Goal: Task Accomplishment & Management: Manage account settings

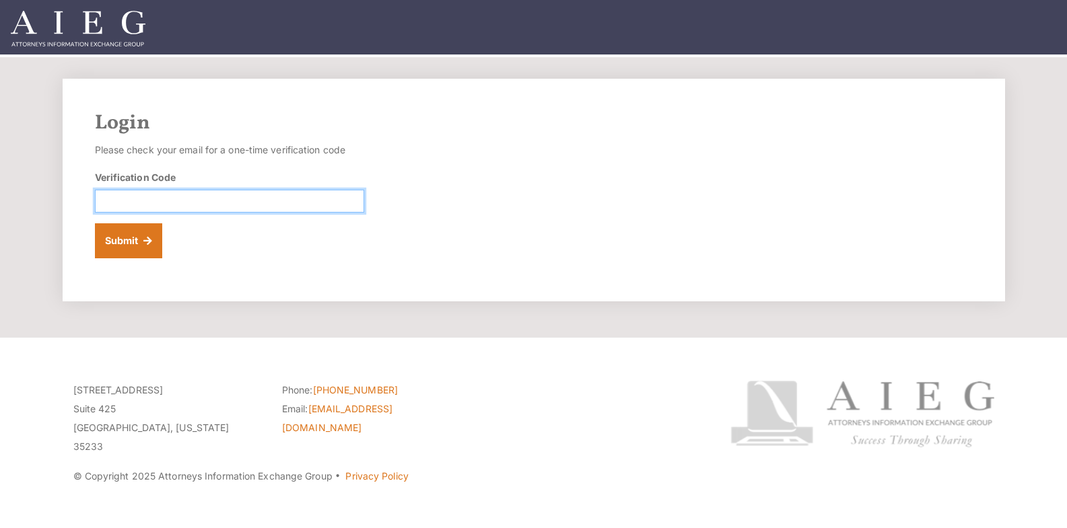
click at [302, 203] on input "Verification Code" at bounding box center [229, 201] width 269 height 23
click at [250, 199] on input "Verification Code" at bounding box center [229, 201] width 269 height 23
paste input "837648"
type input "837648"
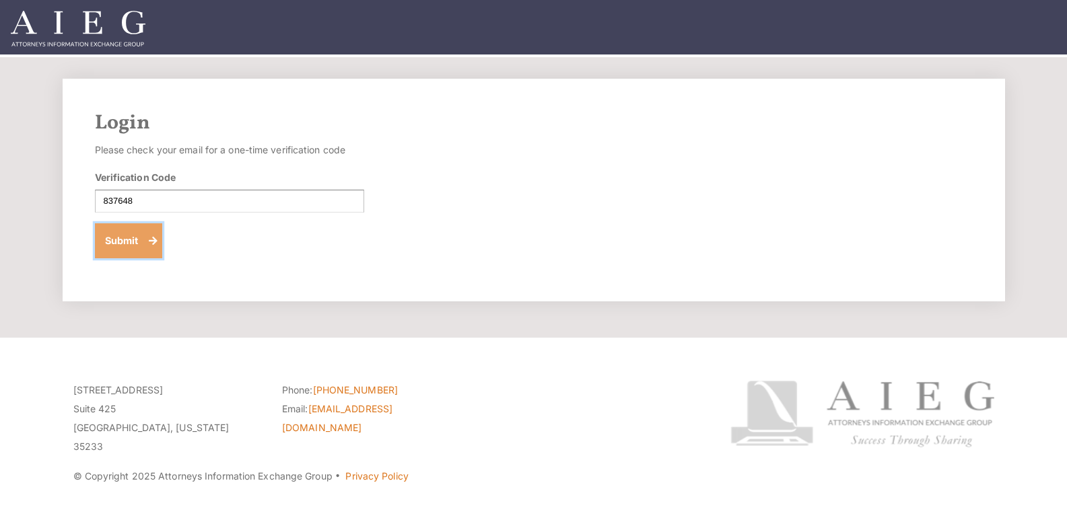
click at [131, 256] on button "Submit" at bounding box center [129, 240] width 68 height 35
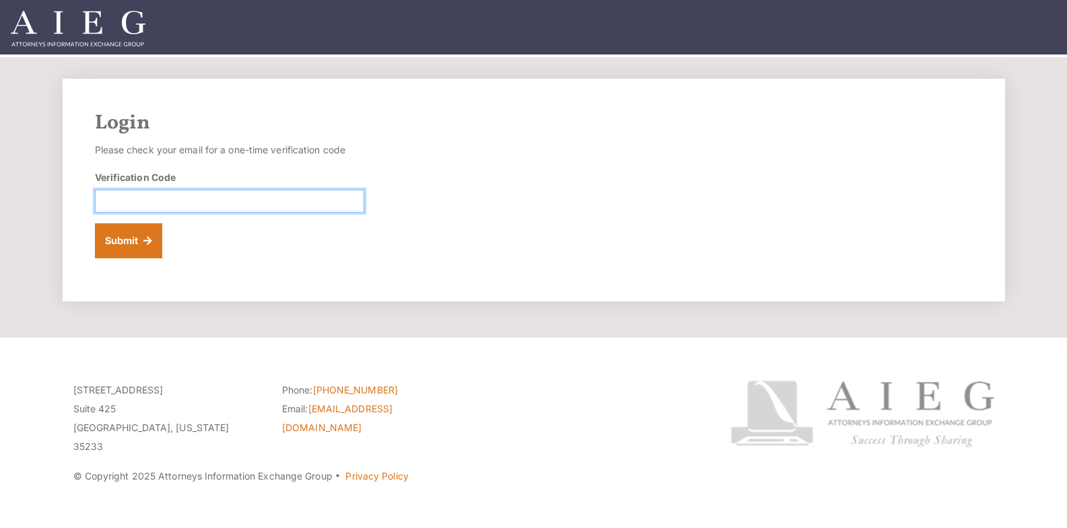
click at [291, 195] on input "Verification Code" at bounding box center [229, 201] width 269 height 23
paste input "655527"
type input "655527"
click at [164, 238] on form "Please check your email for a one-time verification code Verification Code 6555…" at bounding box center [229, 200] width 269 height 118
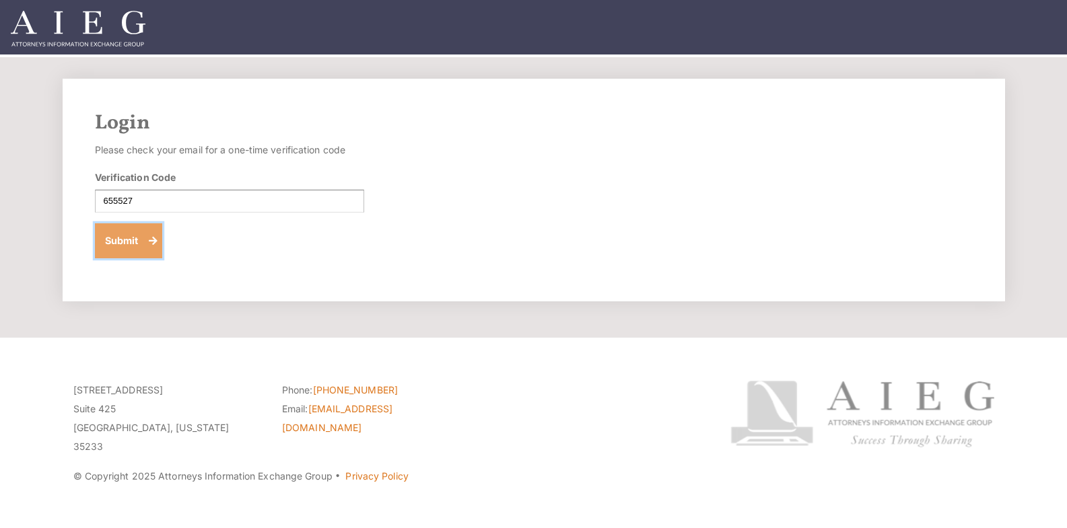
click at [152, 240] on button "Submit" at bounding box center [129, 240] width 68 height 35
click at [145, 238] on button "Submit" at bounding box center [129, 240] width 68 height 35
click at [136, 227] on button "Submit" at bounding box center [129, 240] width 68 height 35
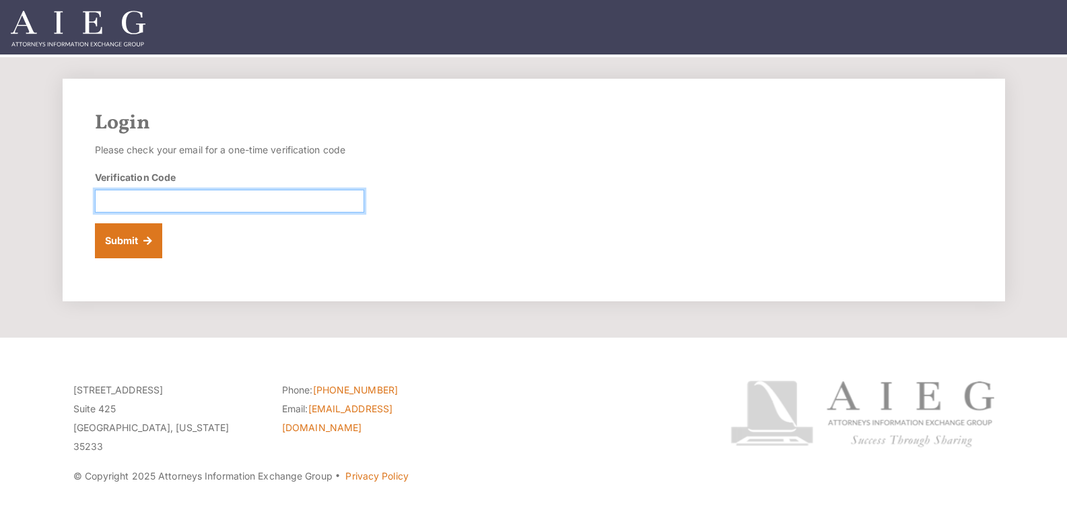
click at [253, 199] on input "Verification Code" at bounding box center [229, 201] width 269 height 23
paste input "801729"
type input "801729"
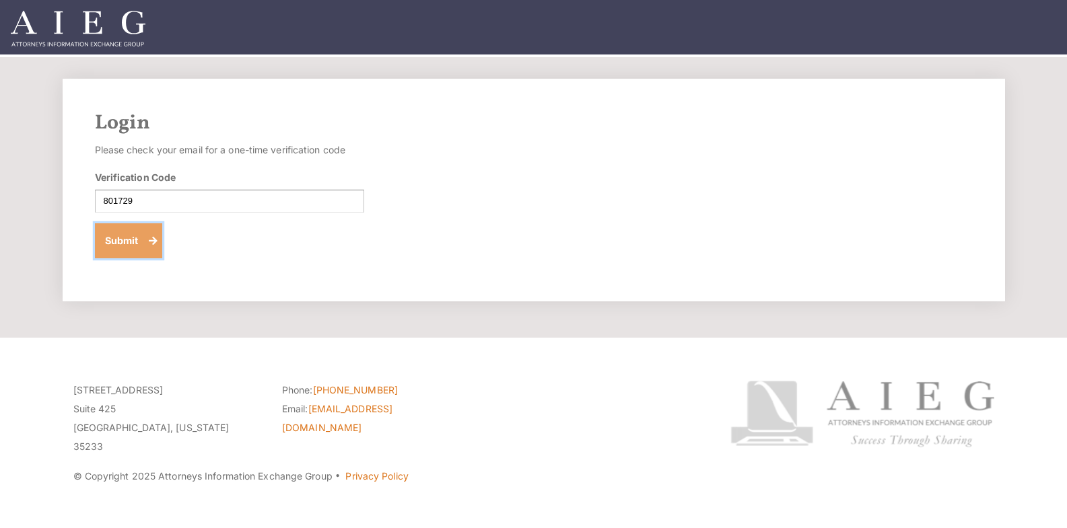
click at [124, 237] on button "Submit" at bounding box center [129, 240] width 68 height 35
